Goal: Find specific page/section: Find specific page/section

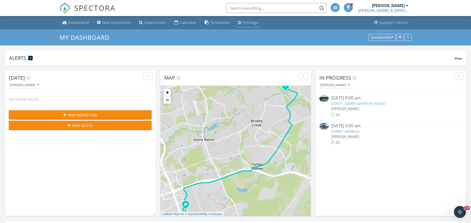
click at [243, 24] on div "Settings" at bounding box center [250, 22] width 15 height 5
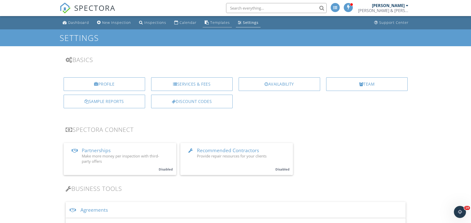
click at [215, 24] on div "Templates" at bounding box center [220, 22] width 20 height 5
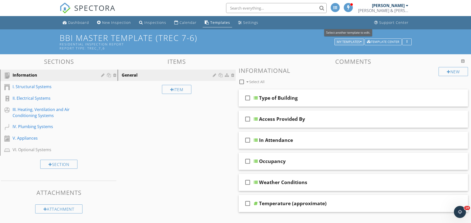
click at [361, 42] on icon "button" at bounding box center [361, 42] width 2 height 4
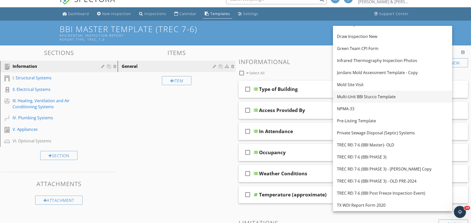
scroll to position [15, 0]
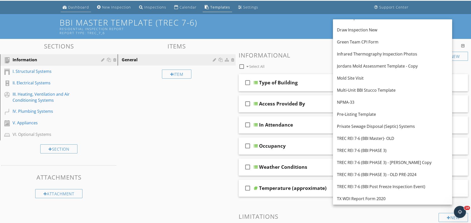
click at [71, 7] on div "Dashboard" at bounding box center [78, 7] width 21 height 5
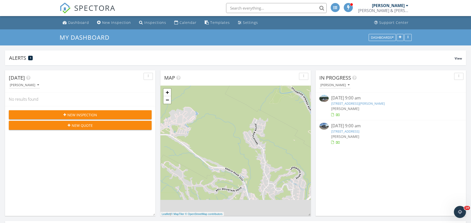
scroll to position [108, 150]
